Goal: Task Accomplishment & Management: Manage account settings

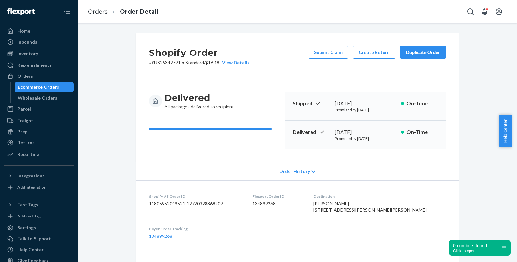
scroll to position [43, 0]
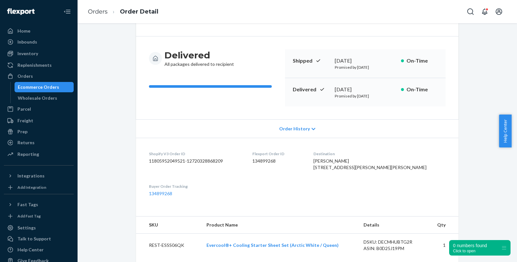
click at [42, 86] on div "Ecommerce Orders" at bounding box center [38, 87] width 41 height 6
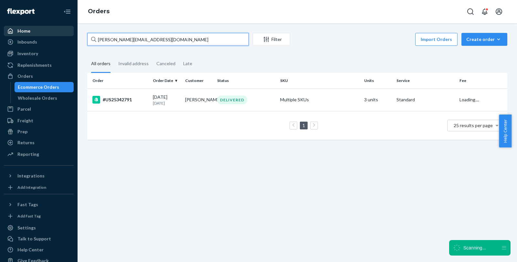
drag, startPoint x: 162, startPoint y: 41, endPoint x: 53, endPoint y: 29, distance: 109.5
click at [53, 29] on div "Home Inbounds Shipping Plans Problems Inventory Products Replenishments Orders …" at bounding box center [258, 131] width 517 height 262
paste input "US25343951"
type input "US25343951"
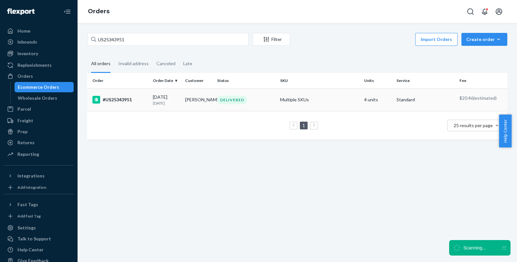
click at [115, 99] on div "#US25343951" at bounding box center [119, 100] width 55 height 8
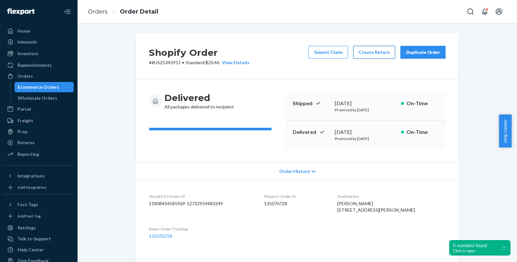
click at [371, 54] on button "Create Return" at bounding box center [374, 52] width 42 height 13
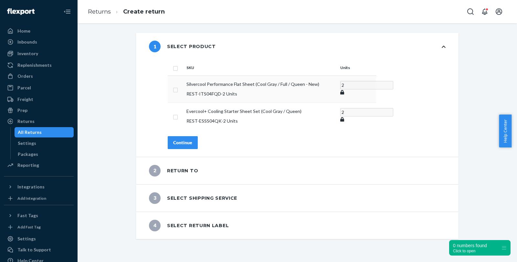
click at [173, 90] on input "checkbox" at bounding box center [175, 89] width 5 height 7
checkbox input "true"
type input "1"
click at [363, 89] on input "1" at bounding box center [366, 88] width 53 height 8
click at [182, 139] on div "Continue" at bounding box center [182, 142] width 19 height 6
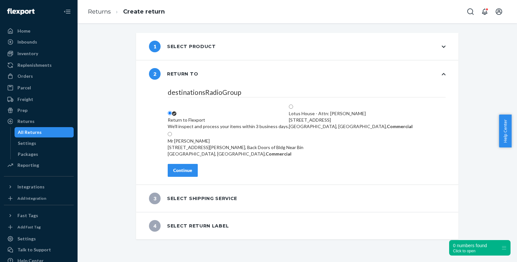
click at [233, 123] on div "We'll inspect and process your items within 3 business days." at bounding box center [228, 126] width 121 height 6
click at [172, 113] on input "Return to Flexport We'll inspect and process your items within 3 business days." at bounding box center [170, 113] width 4 height 4
click at [178, 174] on div "Continue" at bounding box center [182, 170] width 19 height 6
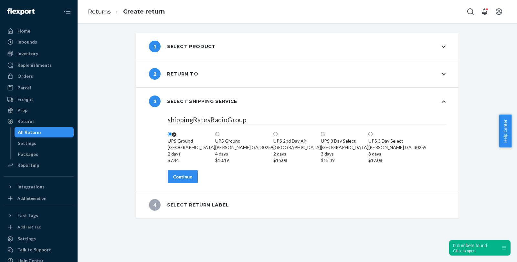
click at [179, 180] on div "Continue" at bounding box center [182, 177] width 19 height 6
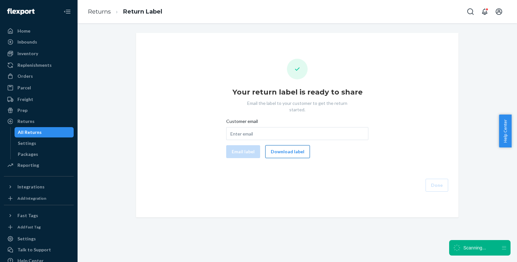
click at [293, 146] on button "Download label" at bounding box center [287, 151] width 45 height 13
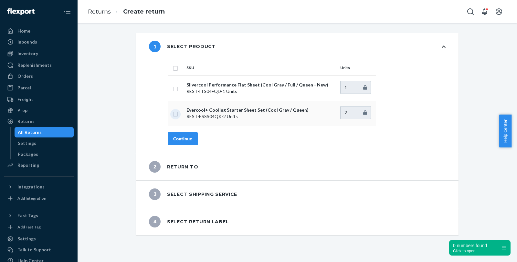
click at [173, 113] on input "checkbox" at bounding box center [175, 113] width 5 height 7
checkbox input "true"
type input "1"
click at [361, 114] on input "1" at bounding box center [355, 112] width 31 height 13
click at [184, 139] on div "Continue" at bounding box center [182, 139] width 19 height 6
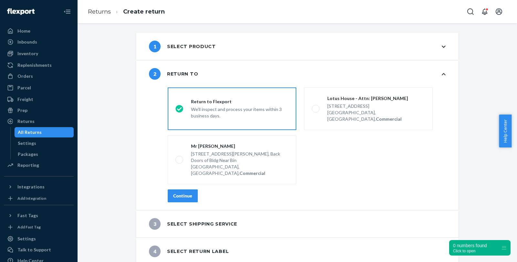
click at [187, 193] on div "Continue" at bounding box center [182, 196] width 19 height 6
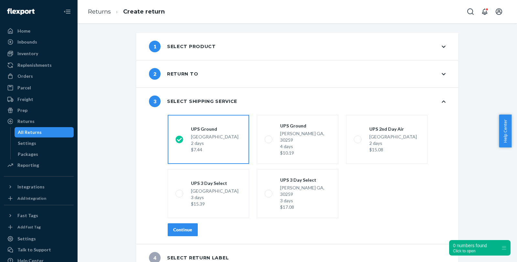
click at [177, 227] on div "Continue" at bounding box center [182, 230] width 19 height 6
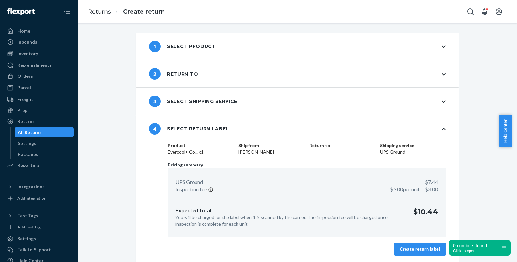
scroll to position [1, 0]
click at [426, 247] on div "Create return label" at bounding box center [420, 249] width 40 height 6
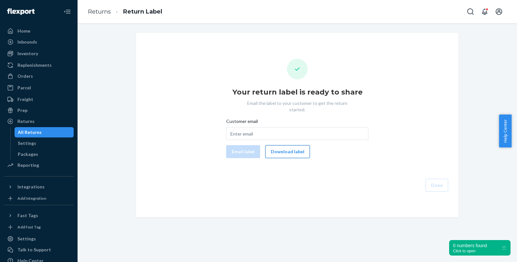
click at [291, 147] on button "Download label" at bounding box center [287, 151] width 45 height 13
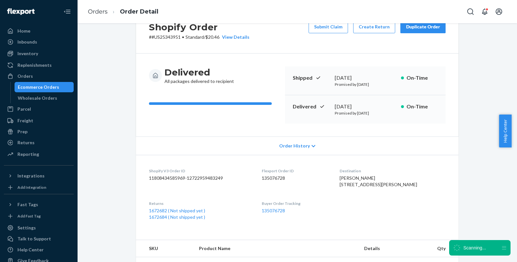
scroll to position [72, 0]
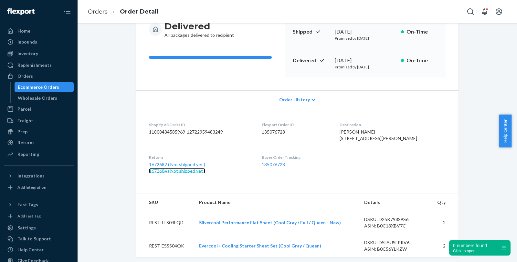
click at [165, 174] on link "1672684 ( Not shipped yet )" at bounding box center [177, 170] width 56 height 5
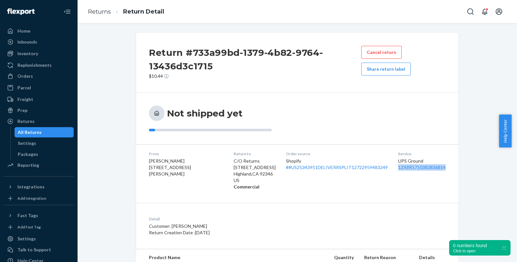
drag, startPoint x: 444, startPoint y: 165, endPoint x: 386, endPoint y: 168, distance: 58.2
click at [386, 168] on dl "From [PERSON_NAME] [STREET_ADDRESS][PERSON_NAME] Return to C/O Returns [STREET_…" at bounding box center [297, 170] width 322 height 52
copy link "1ZX8R1710382836814"
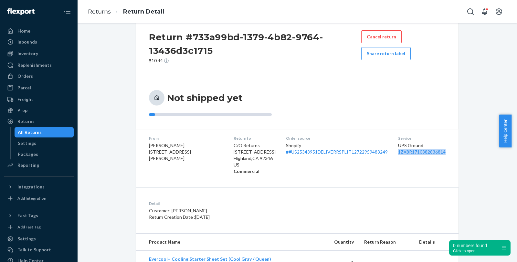
scroll to position [7, 0]
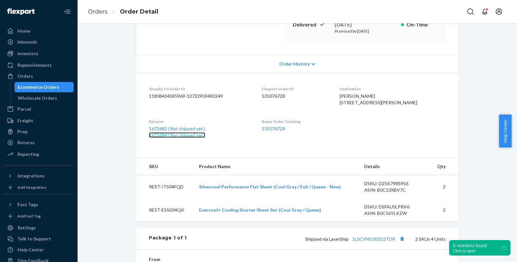
click at [153, 138] on link "1672684 ( Not shipped yet )" at bounding box center [177, 134] width 56 height 5
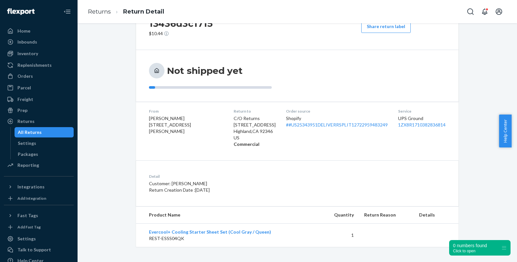
scroll to position [7, 0]
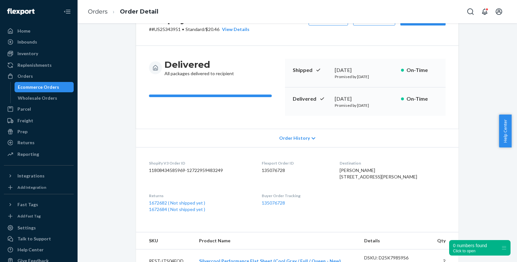
scroll to position [36, 0]
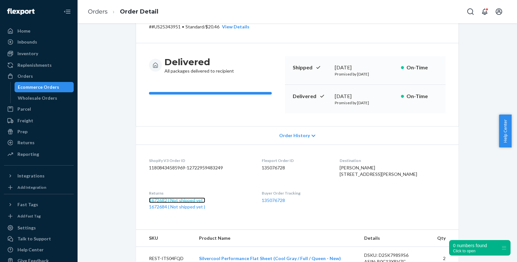
click at [159, 203] on link "1672682 ( Not shipped yet )" at bounding box center [177, 200] width 56 height 5
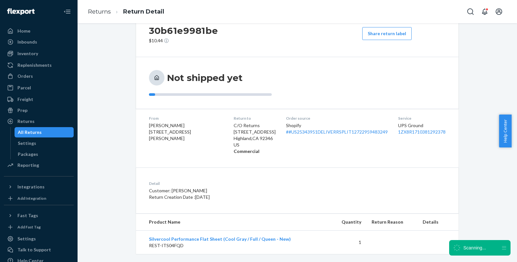
scroll to position [36, 0]
click at [386, 131] on dl "From [PERSON_NAME] [STREET_ADDRESS][PERSON_NAME] Return to C/O Returns [STREET_…" at bounding box center [297, 135] width 322 height 52
